Goal: Task Accomplishment & Management: Manage account settings

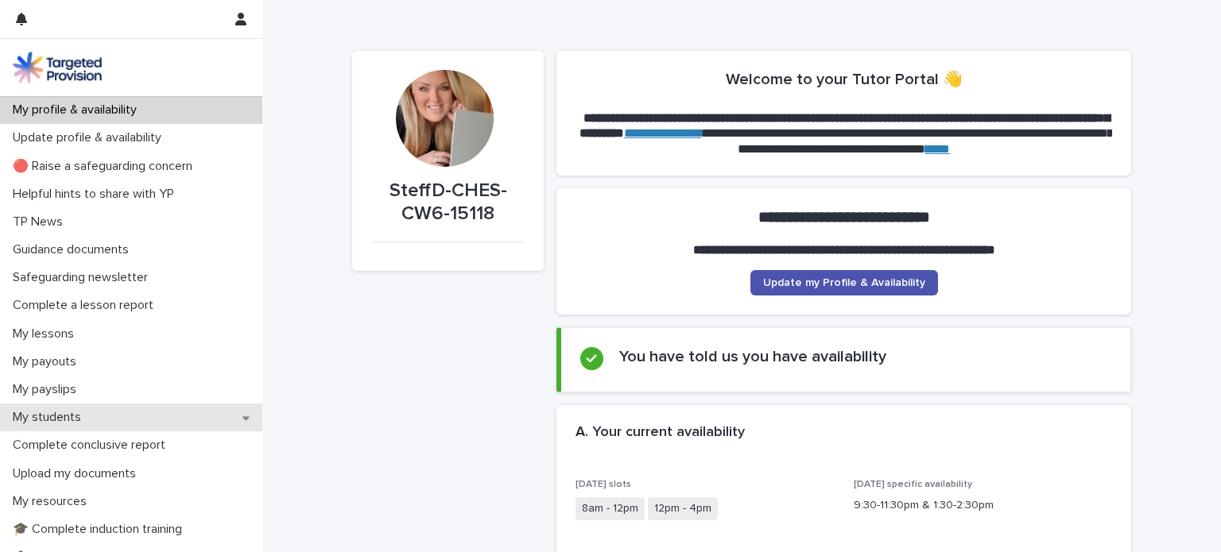
click at [183, 414] on div "My students" at bounding box center [131, 418] width 262 height 28
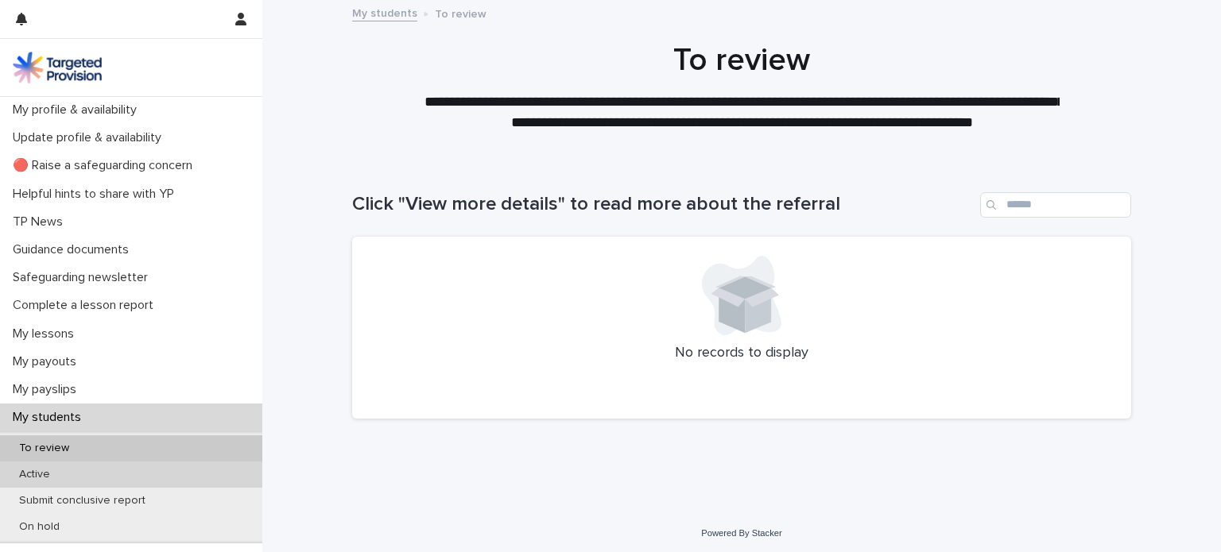
click at [105, 480] on div "Active" at bounding box center [131, 475] width 262 height 26
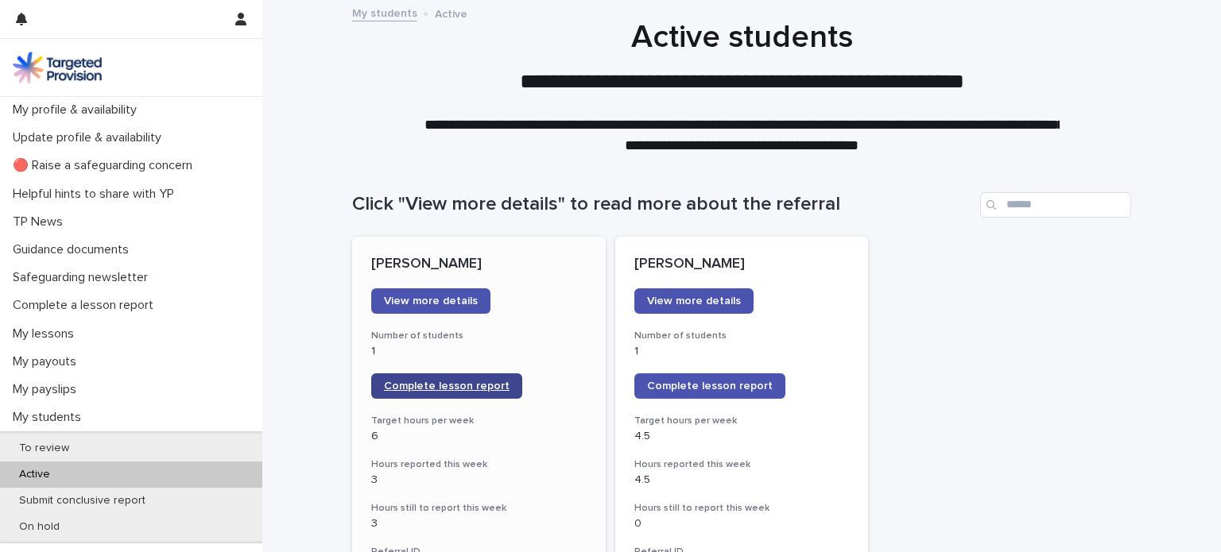
click at [481, 381] on span "Complete lesson report" at bounding box center [447, 386] width 126 height 11
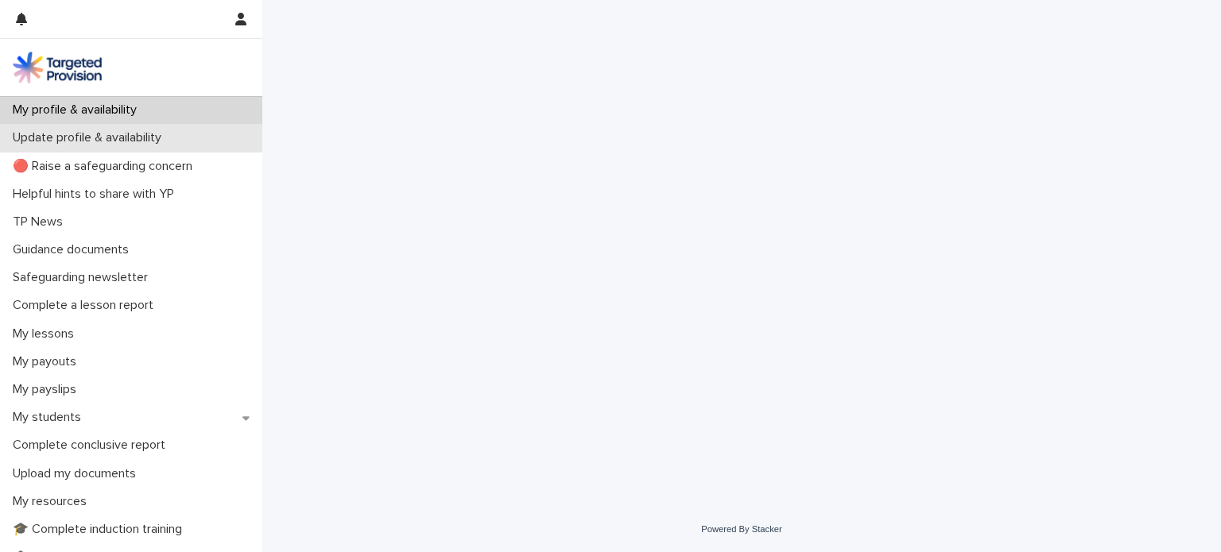
click at [124, 136] on p "Update profile & availability" at bounding box center [90, 137] width 168 height 15
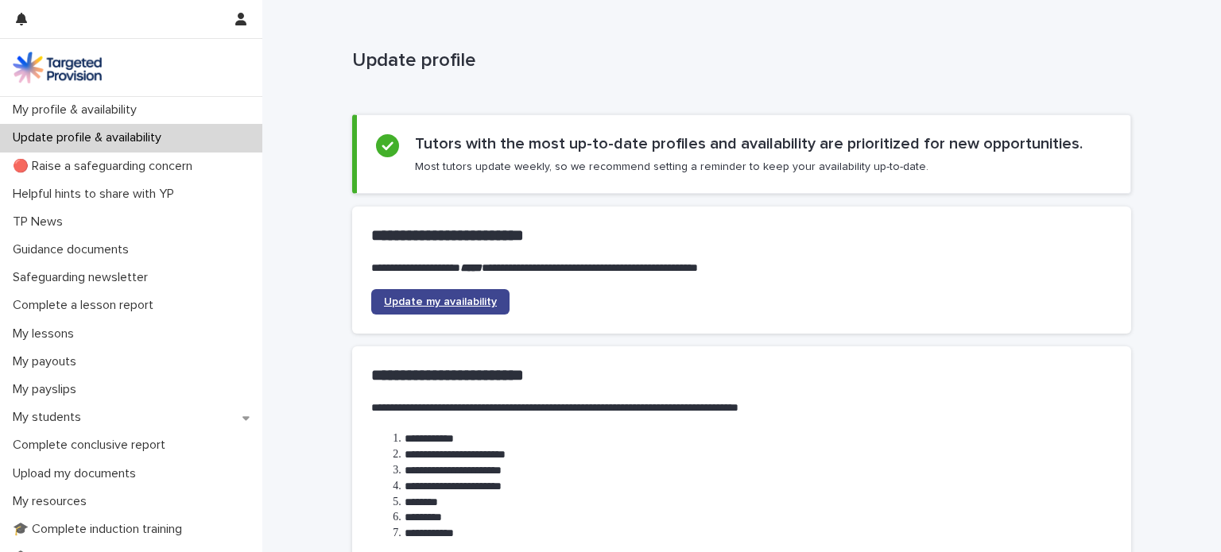
click at [486, 301] on span "Update my availability" at bounding box center [440, 302] width 113 height 11
